Goal: Transaction & Acquisition: Obtain resource

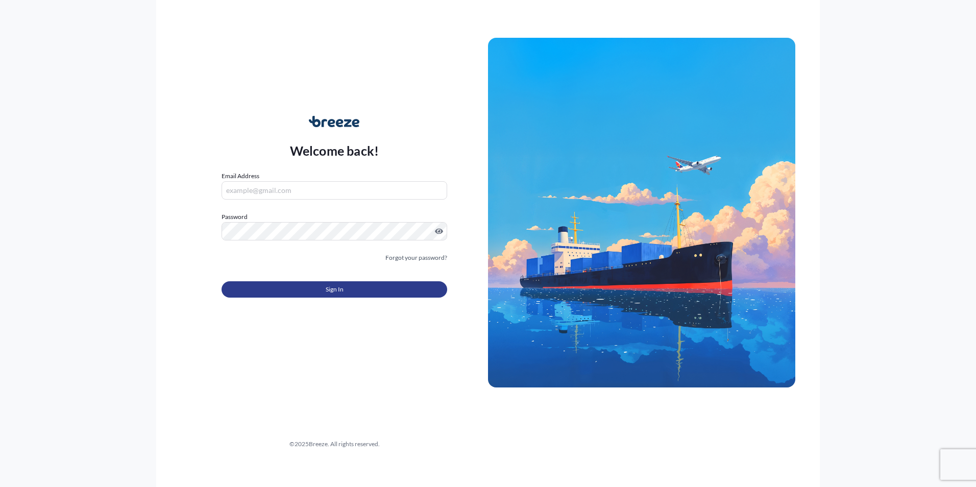
type input "[PERSON_NAME][EMAIL_ADDRESS][PERSON_NAME][DOMAIN_NAME]"
click at [318, 289] on button "Sign In" at bounding box center [335, 289] width 226 height 16
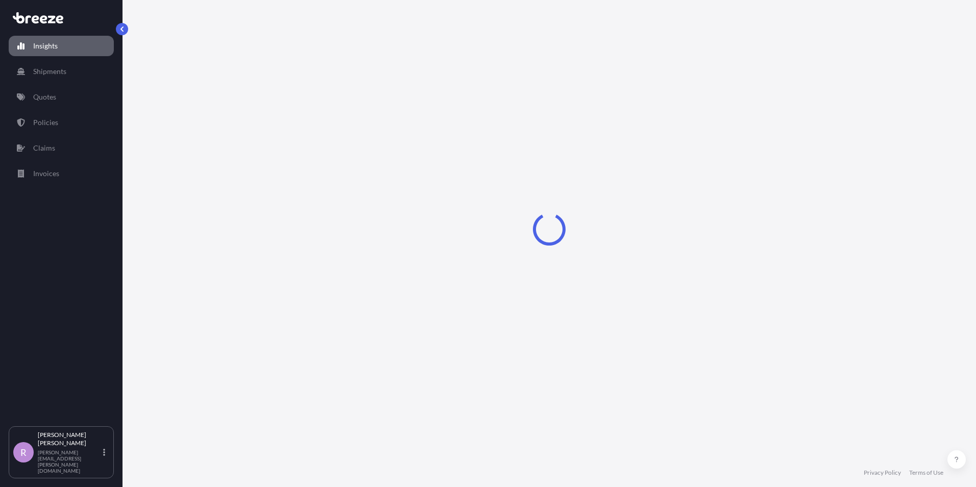
select select "2025"
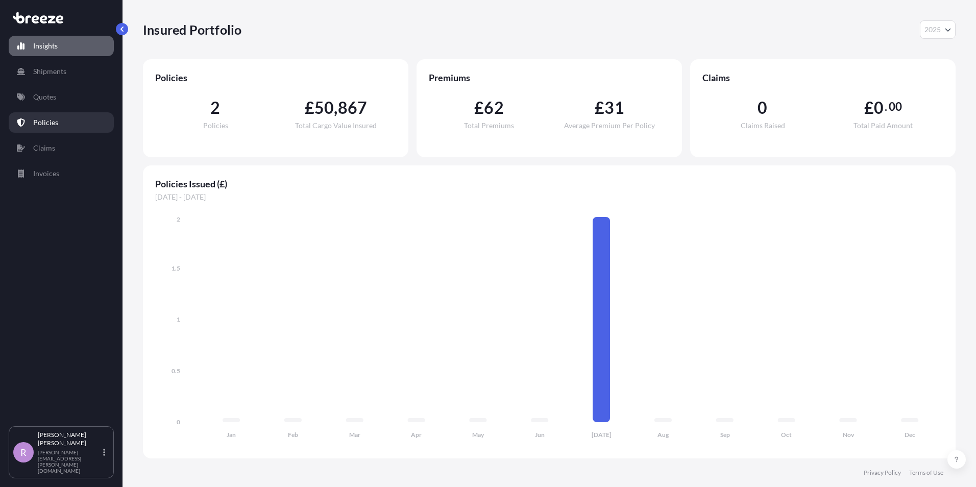
click at [46, 120] on p "Policies" at bounding box center [45, 122] width 25 height 10
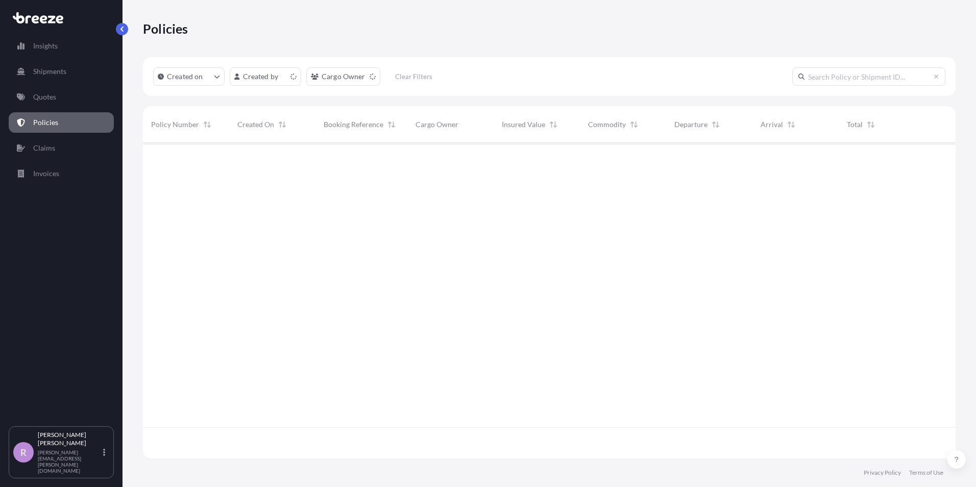
scroll to position [313, 805]
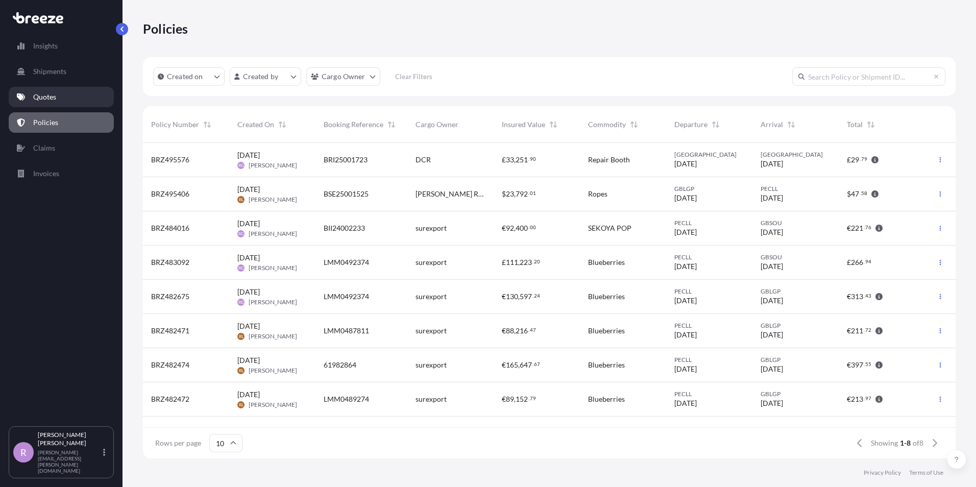
click at [45, 95] on p "Quotes" at bounding box center [44, 97] width 23 height 10
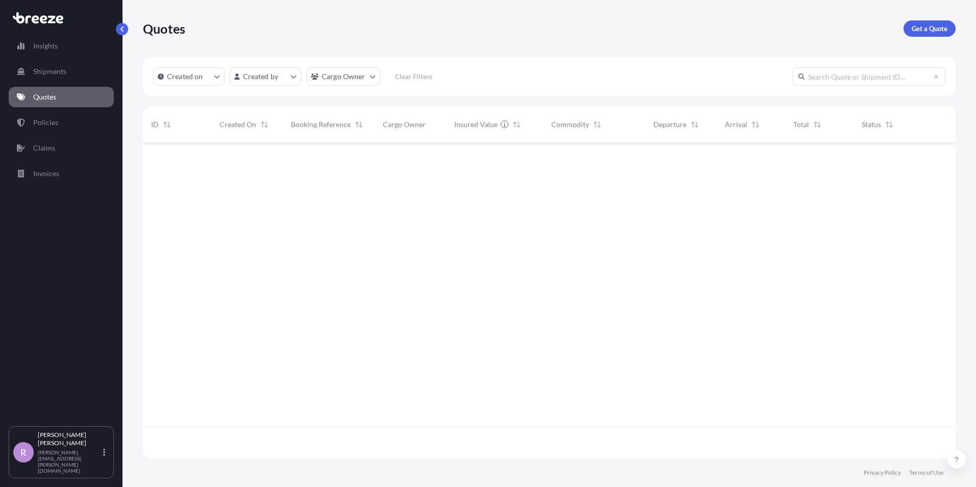
scroll to position [313, 805]
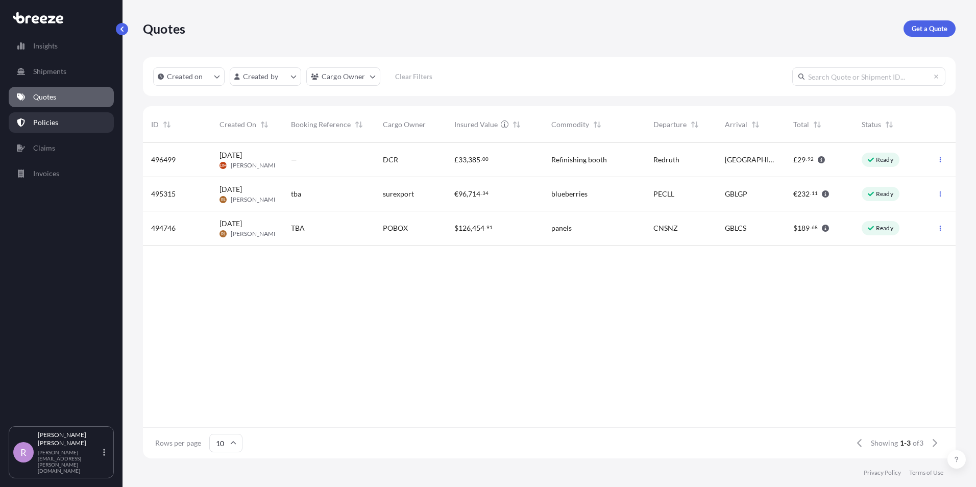
click at [49, 116] on link "Policies" at bounding box center [61, 122] width 105 height 20
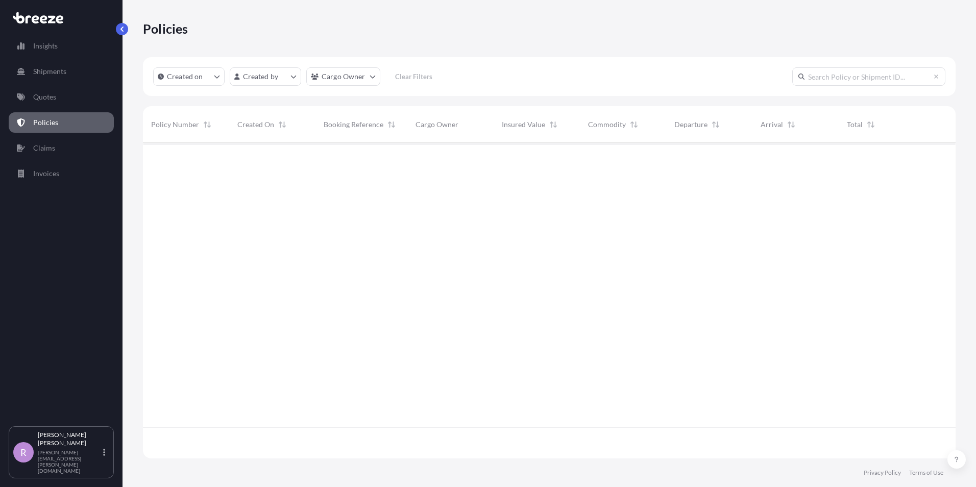
scroll to position [313, 805]
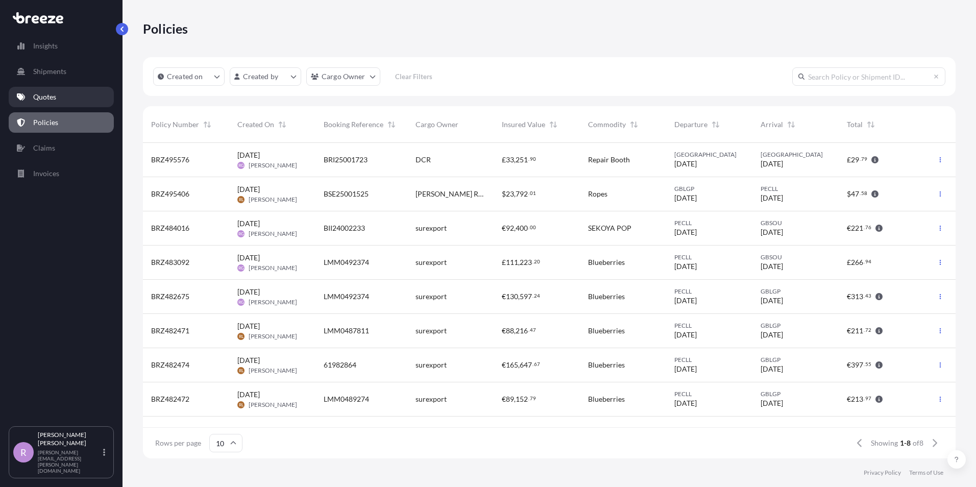
click at [60, 98] on link "Quotes" at bounding box center [61, 97] width 105 height 20
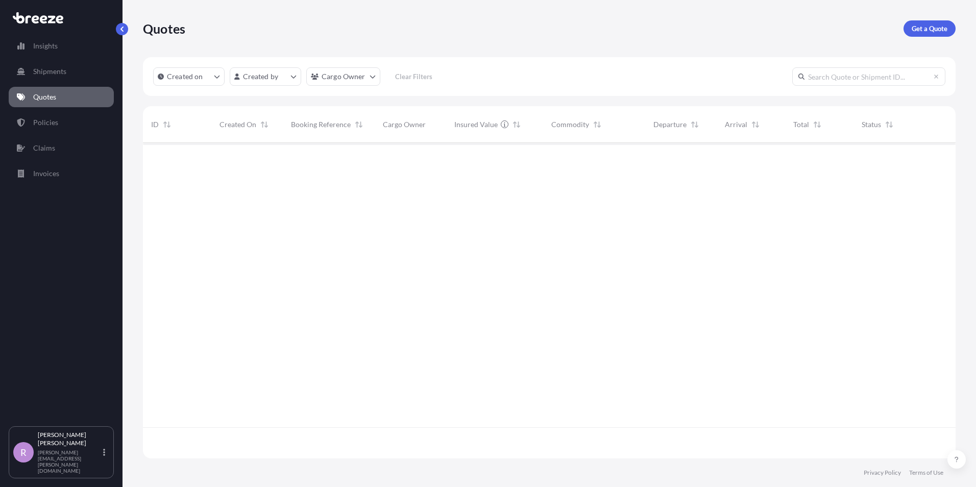
scroll to position [313, 805]
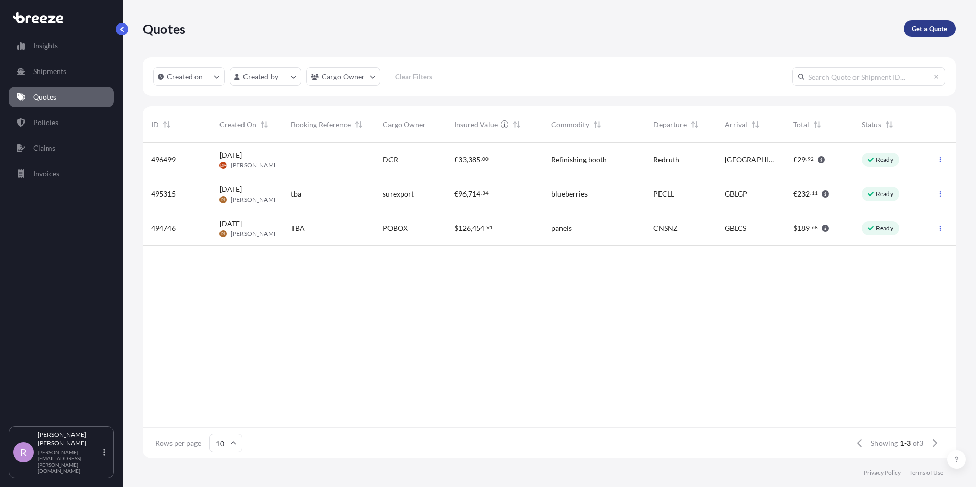
click at [924, 29] on p "Get a Quote" at bounding box center [930, 28] width 36 height 10
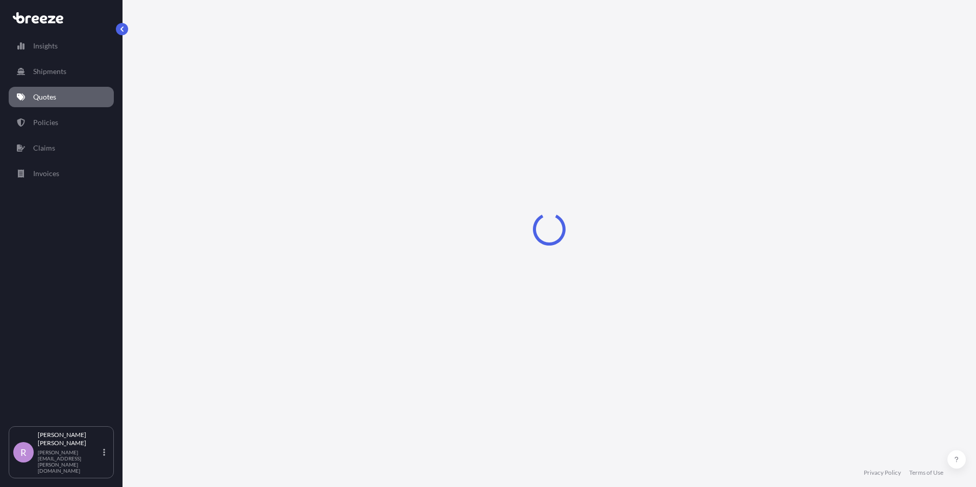
select select "Sea"
select select "1"
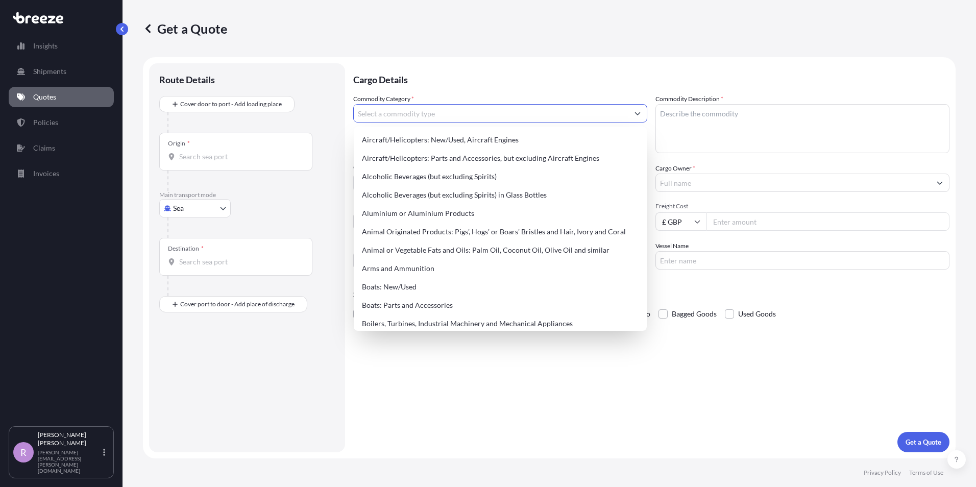
click at [473, 113] on input "Commodity Category *" at bounding box center [491, 113] width 275 height 18
